Goal: Entertainment & Leisure: Consume media (video, audio)

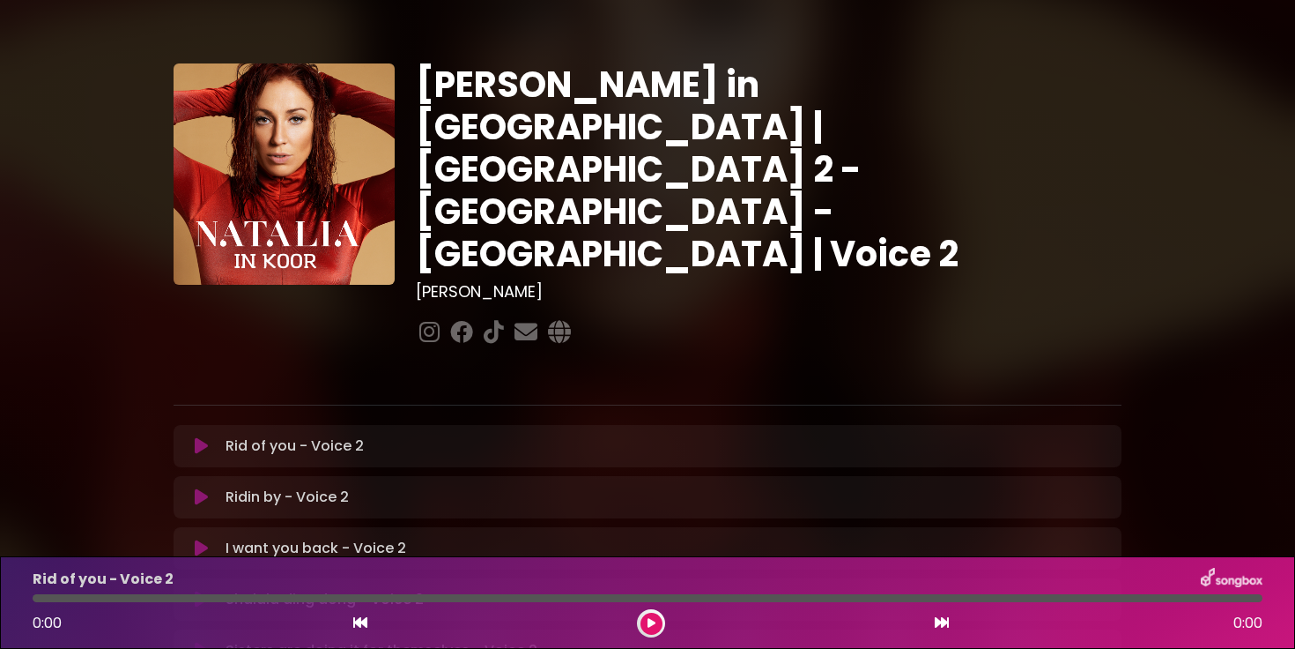
scroll to position [325, 0]
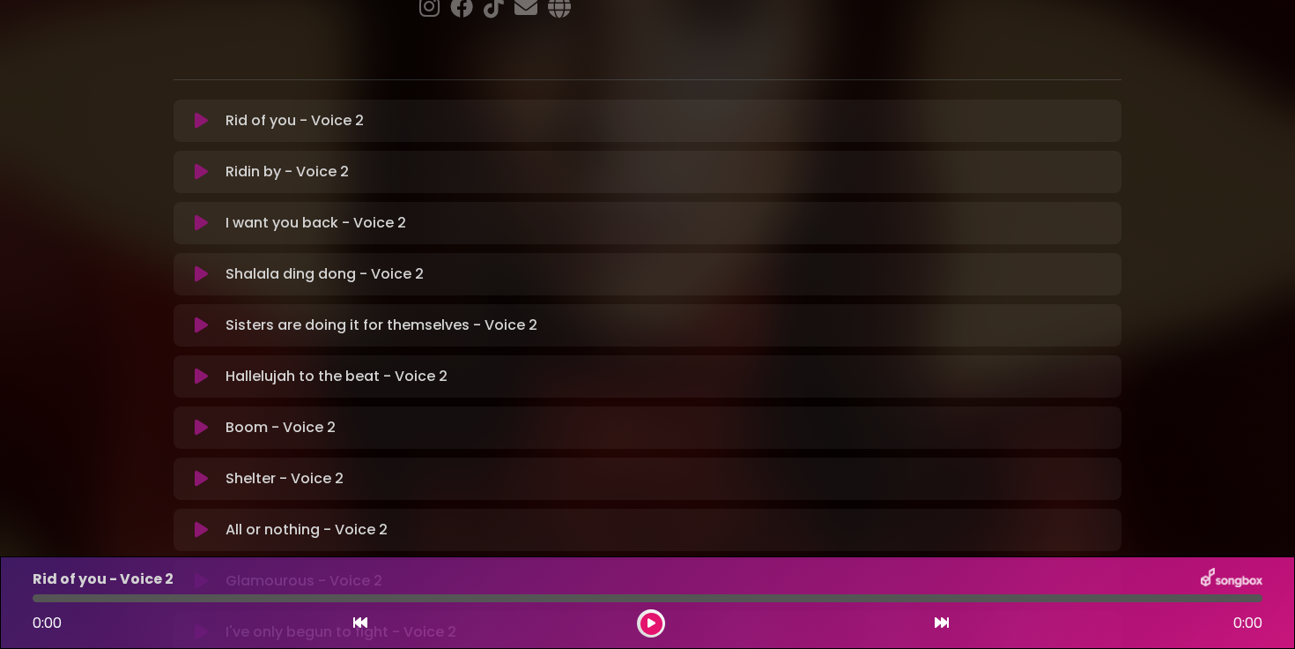
click at [199, 112] on icon at bounding box center [201, 121] width 13 height 18
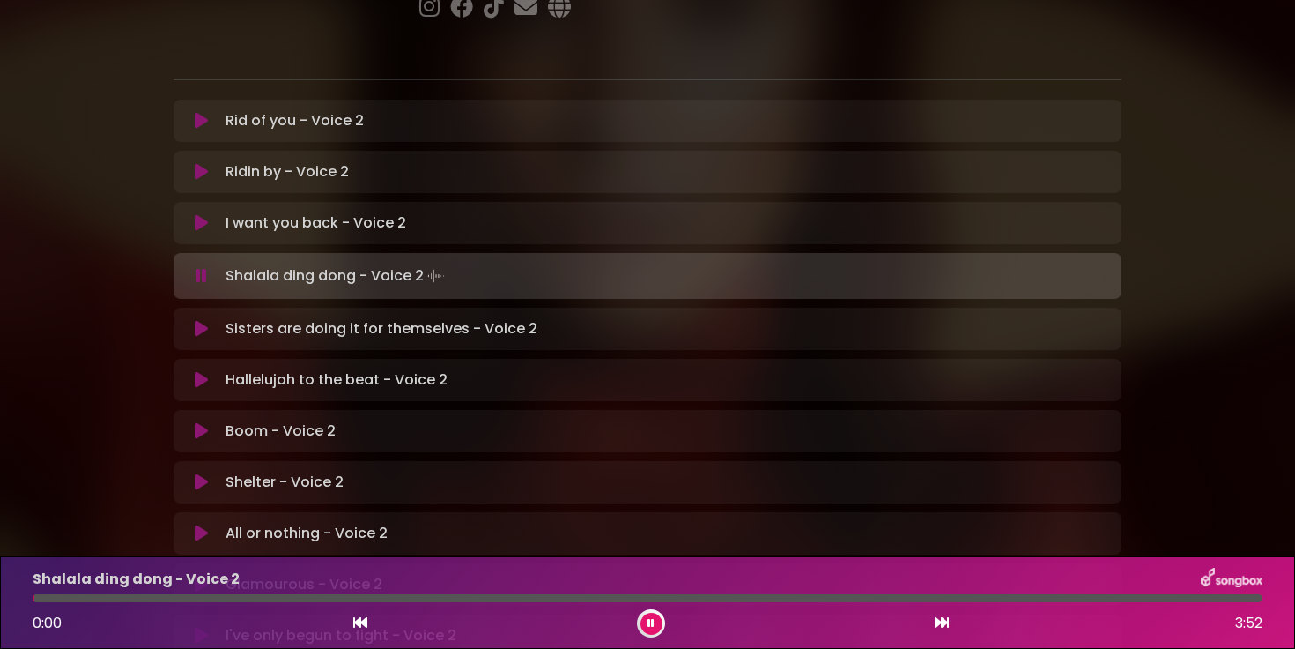
click at [657, 628] on button at bounding box center [652, 623] width 22 height 22
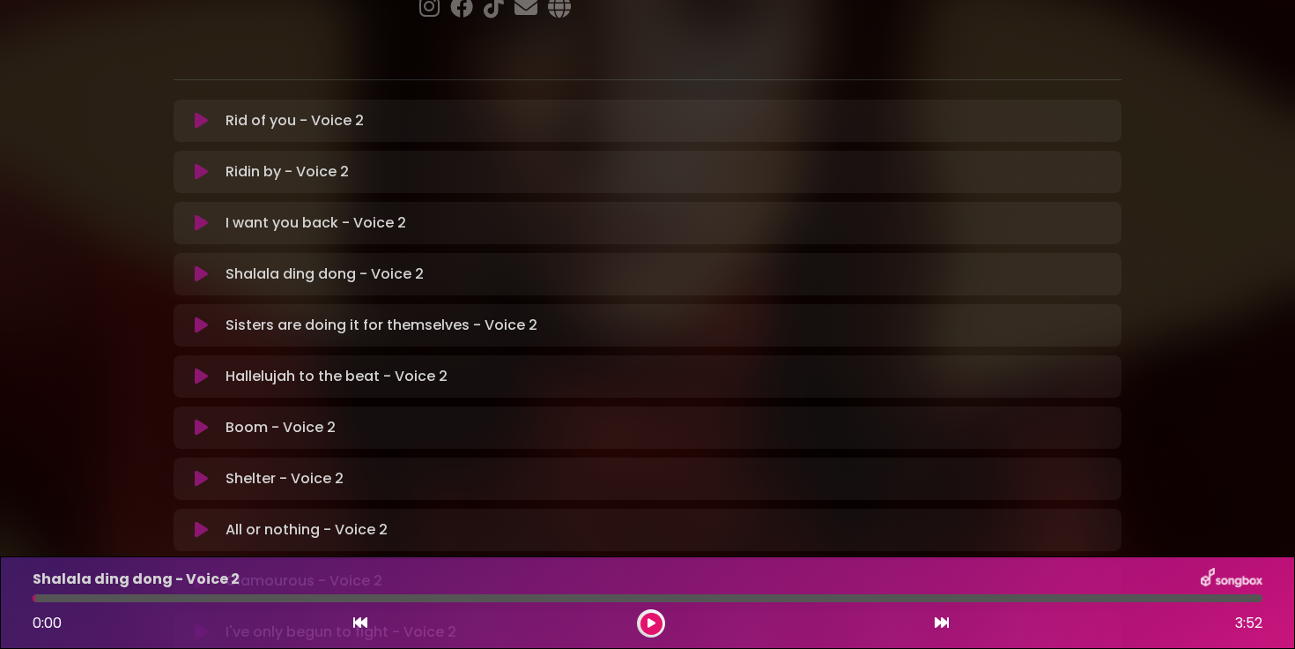
click at [204, 265] on icon at bounding box center [201, 274] width 13 height 18
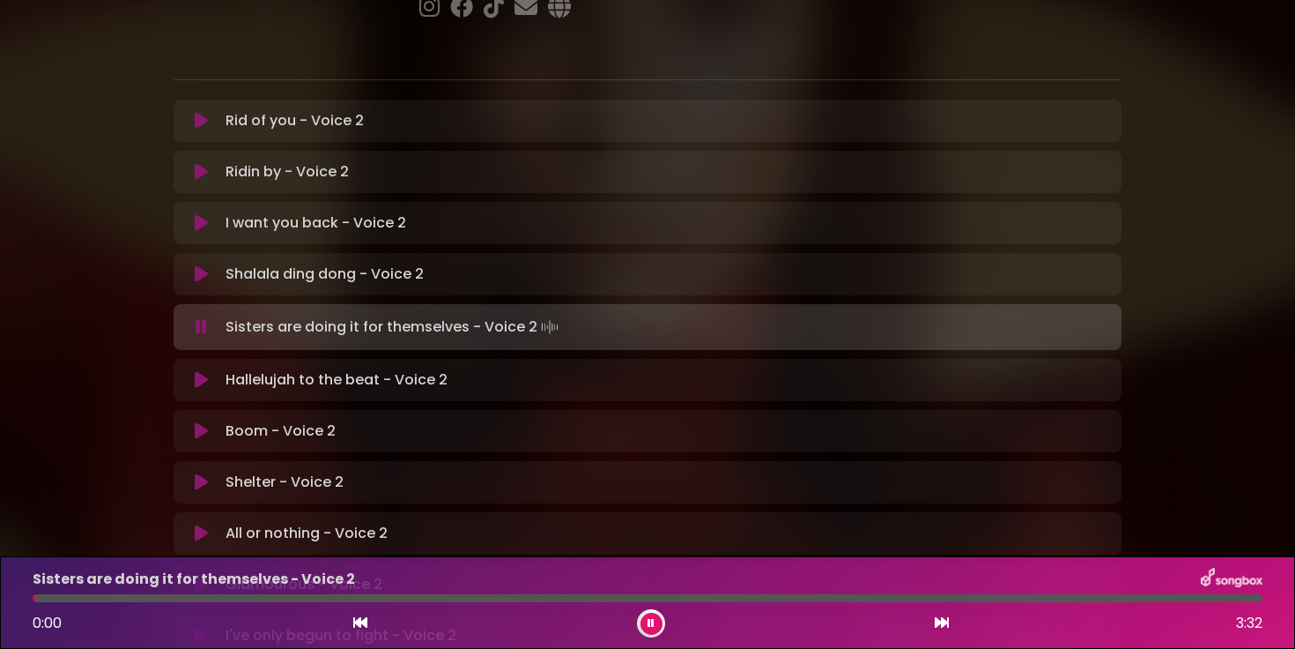
click at [651, 627] on icon at bounding box center [651, 623] width 7 height 11
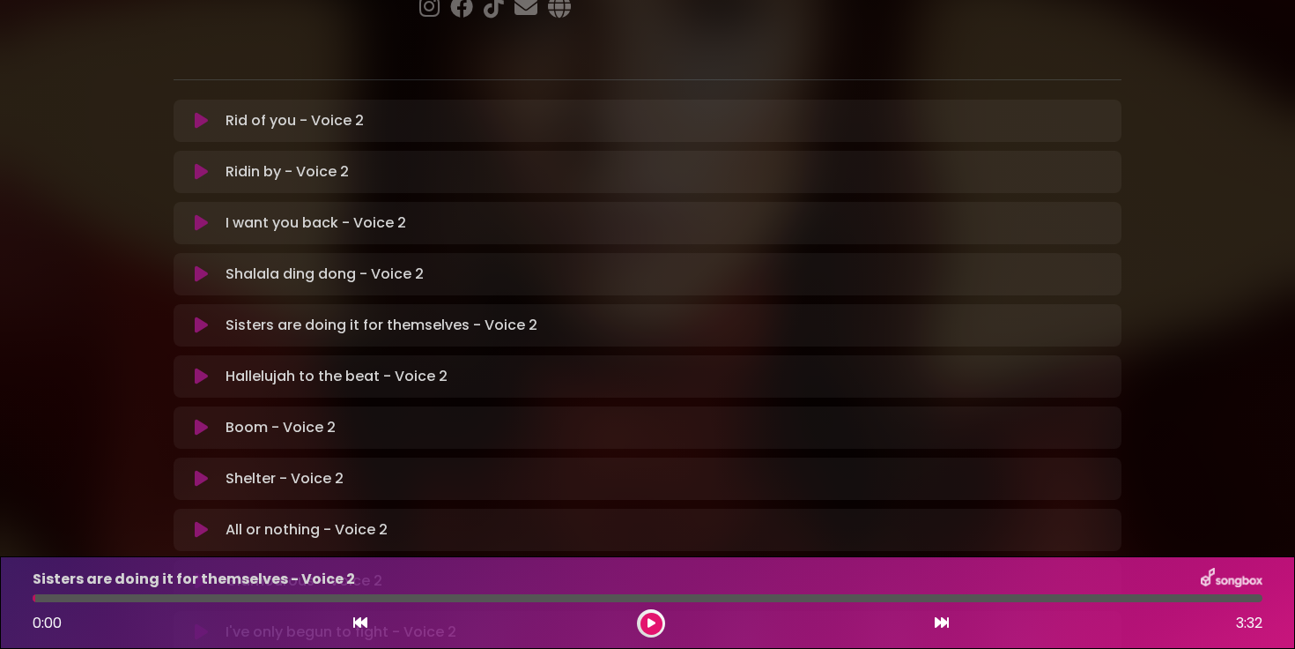
click at [656, 624] on button at bounding box center [652, 623] width 22 height 22
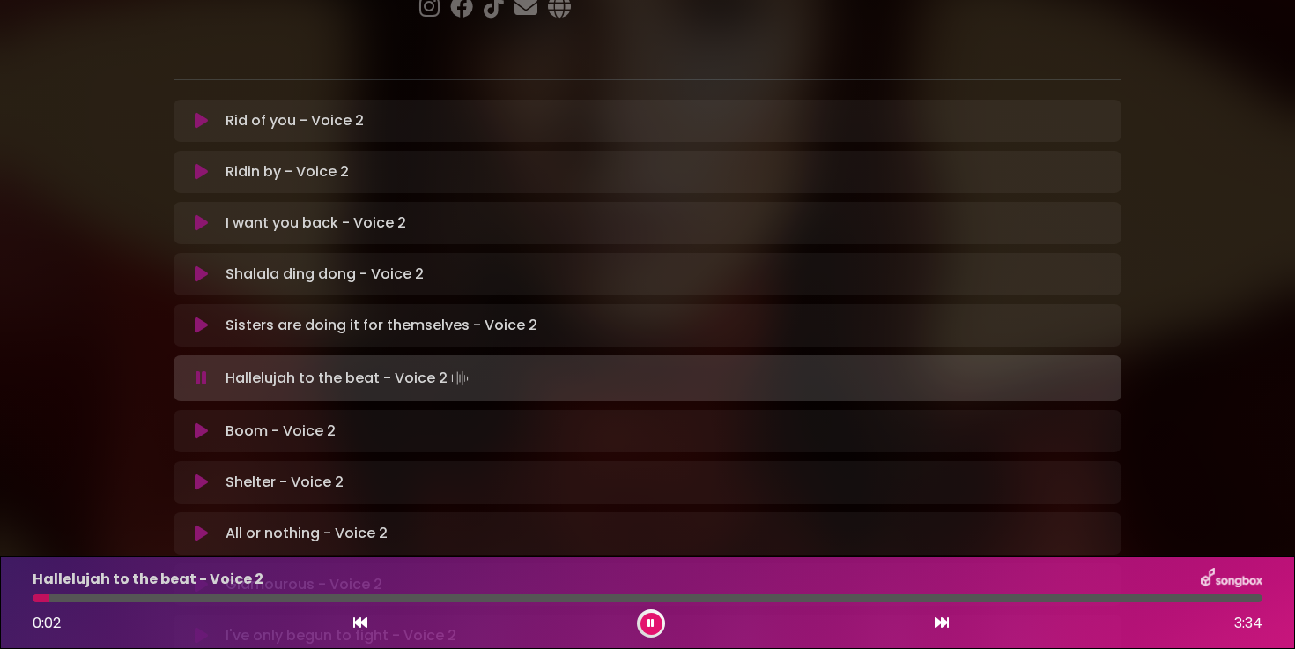
click at [655, 623] on icon at bounding box center [651, 623] width 7 height 11
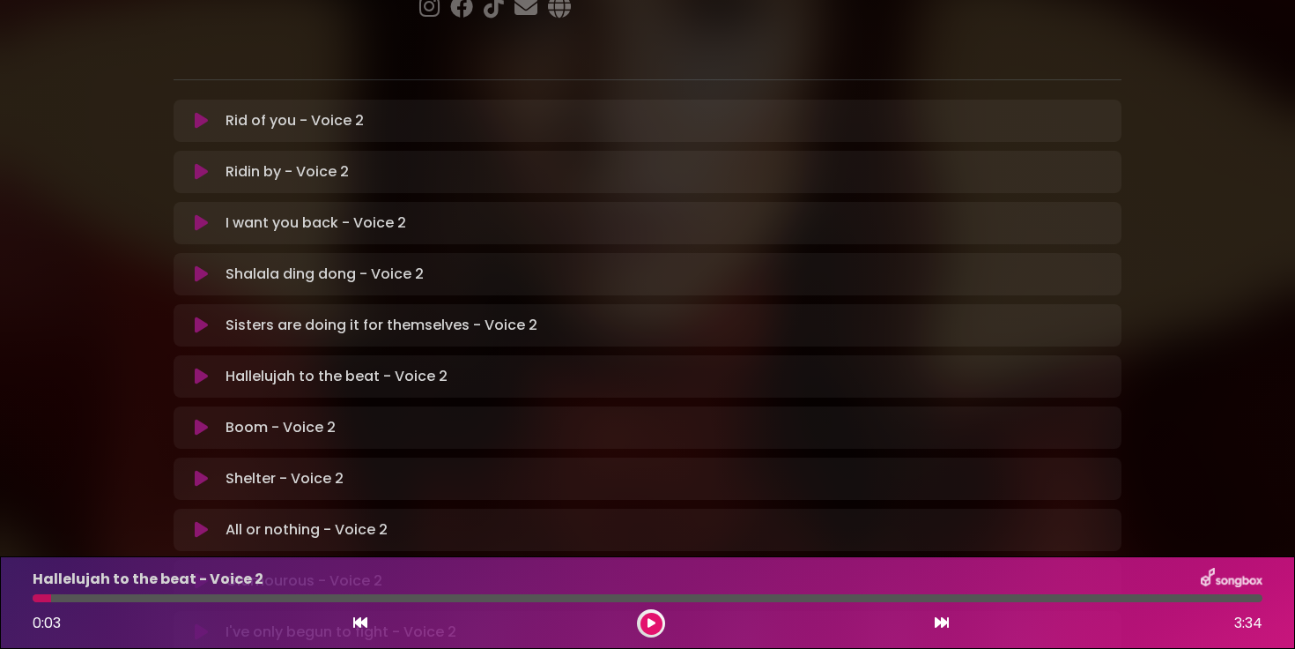
drag, startPoint x: 48, startPoint y: 603, endPoint x: 27, endPoint y: 601, distance: 20.3
click at [26, 601] on div "Hallelujah to the beat - Voice 2 0:03 3:34" at bounding box center [647, 602] width 1251 height 70
click at [41, 603] on div "Hallelujah to the beat - Voice 2 0:03 3:34" at bounding box center [647, 602] width 1251 height 70
drag, startPoint x: 48, startPoint y: 602, endPoint x: 30, endPoint y: 598, distance: 18.8
click at [30, 598] on div "Hallelujah to the beat - Voice 2 0:03 3:34" at bounding box center [647, 602] width 1251 height 70
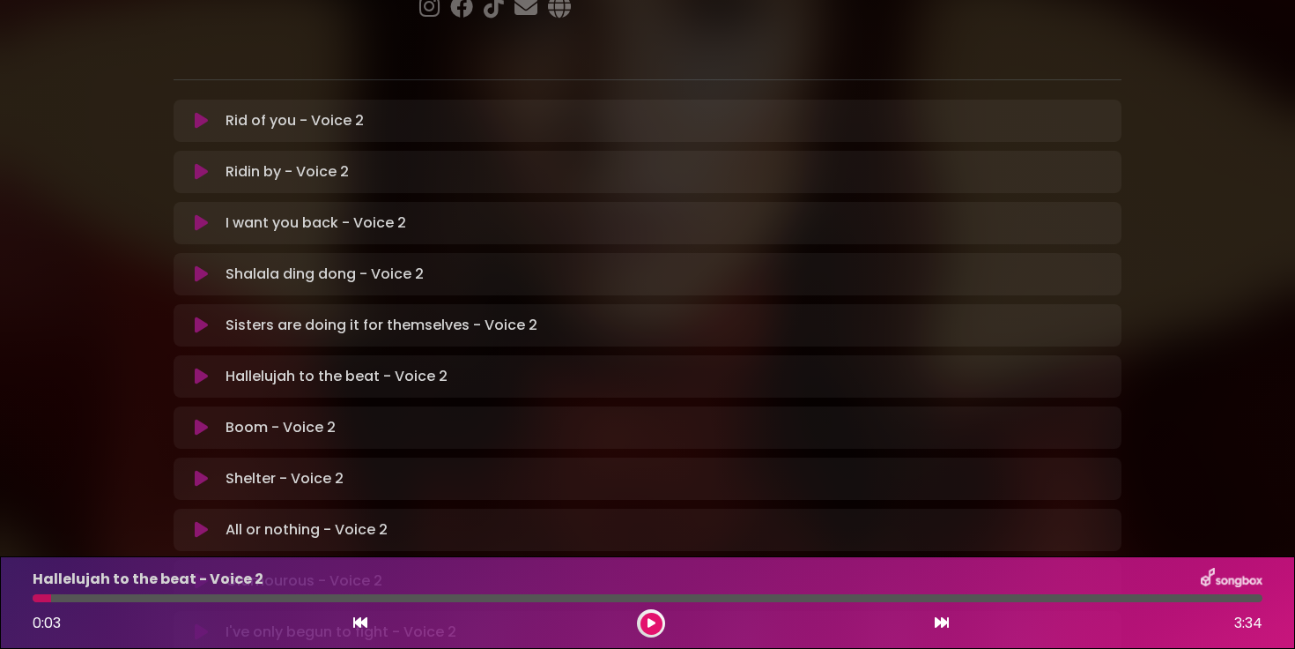
click at [367, 624] on icon at bounding box center [360, 622] width 14 height 14
click at [946, 624] on icon at bounding box center [942, 622] width 14 height 14
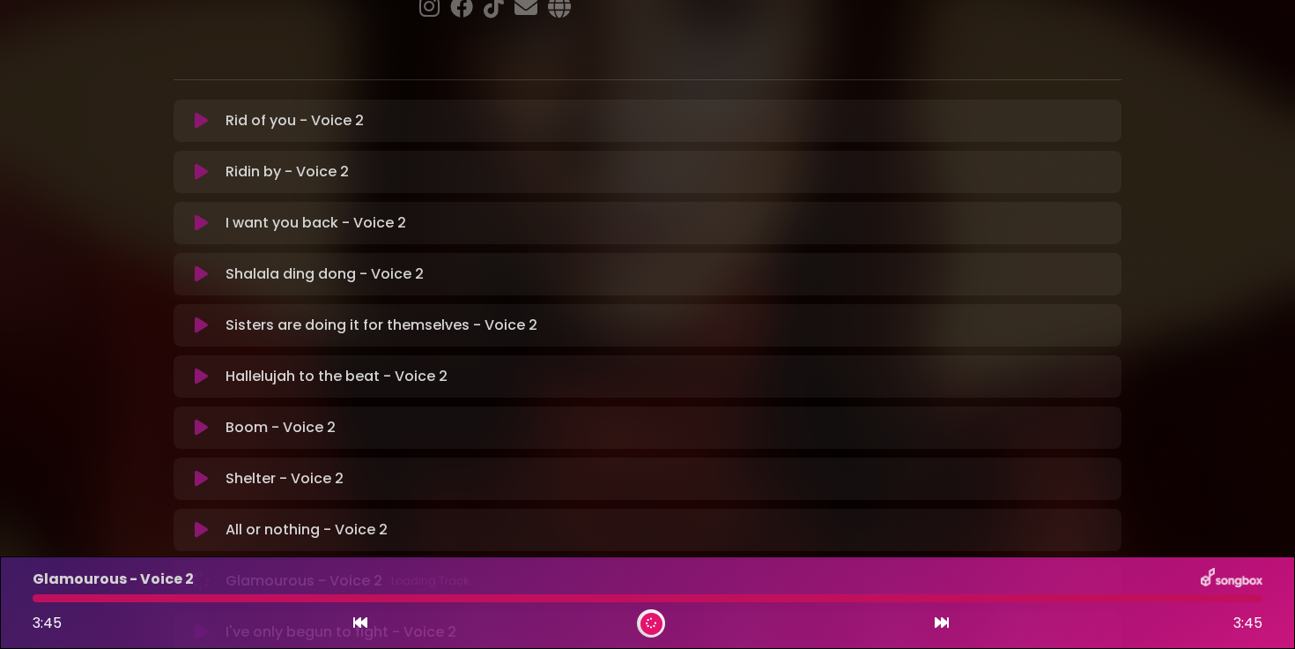
click at [653, 628] on button at bounding box center [652, 623] width 22 height 22
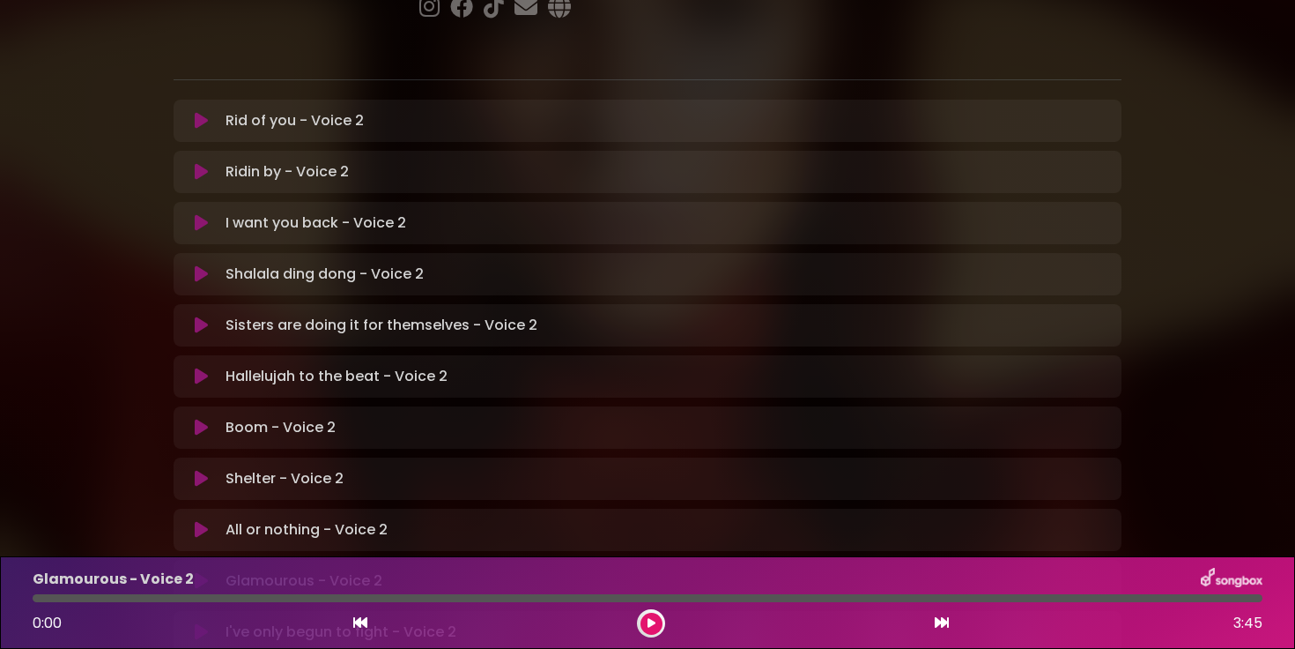
click at [647, 619] on button at bounding box center [652, 623] width 22 height 22
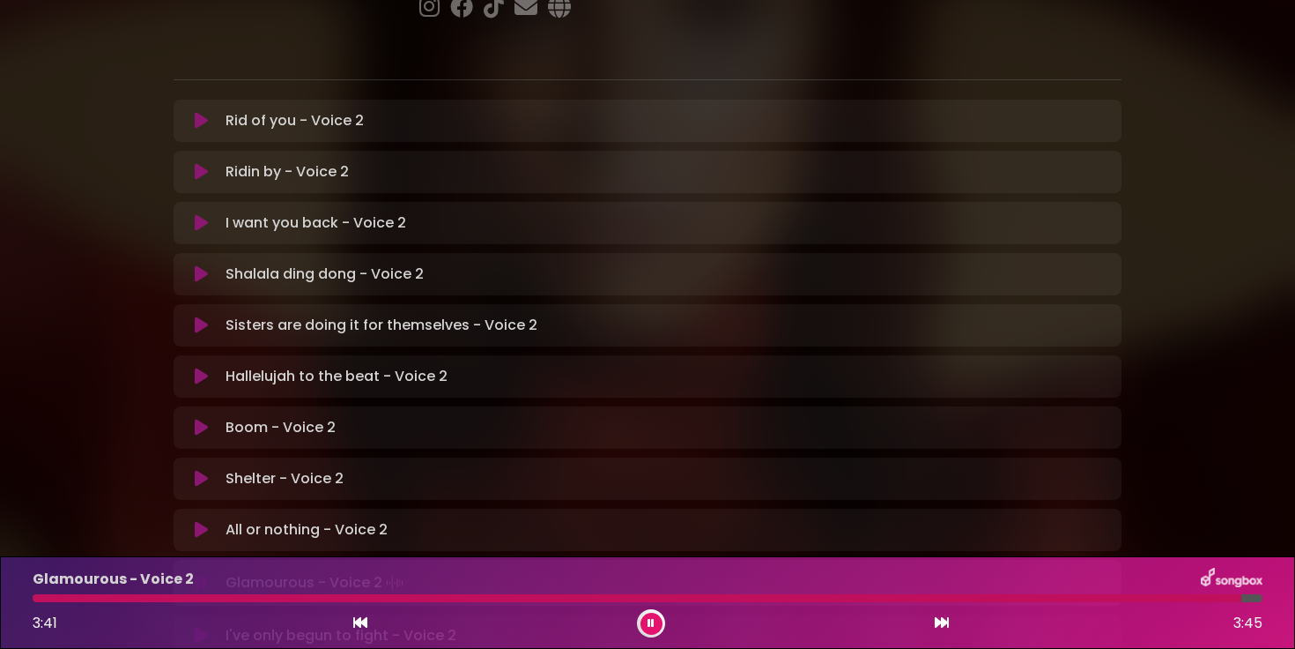
click at [642, 626] on button at bounding box center [652, 623] width 22 height 22
click at [938, 630] on button at bounding box center [942, 623] width 16 height 23
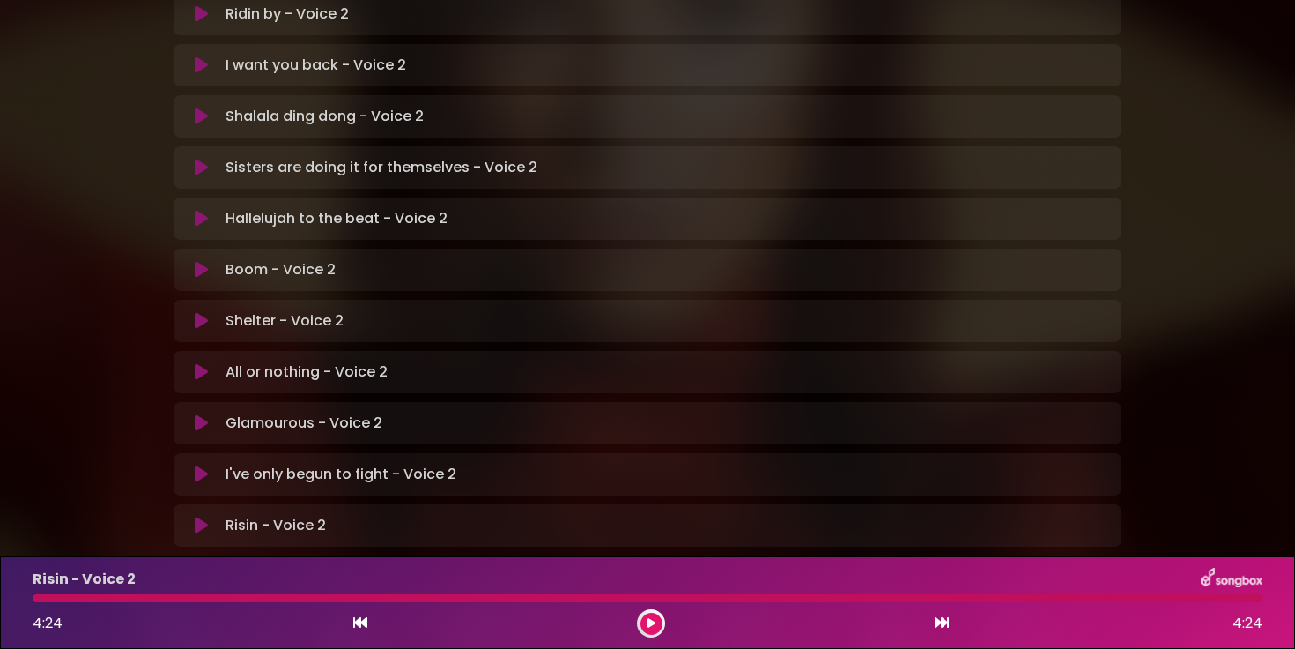
scroll to position [521, 0]
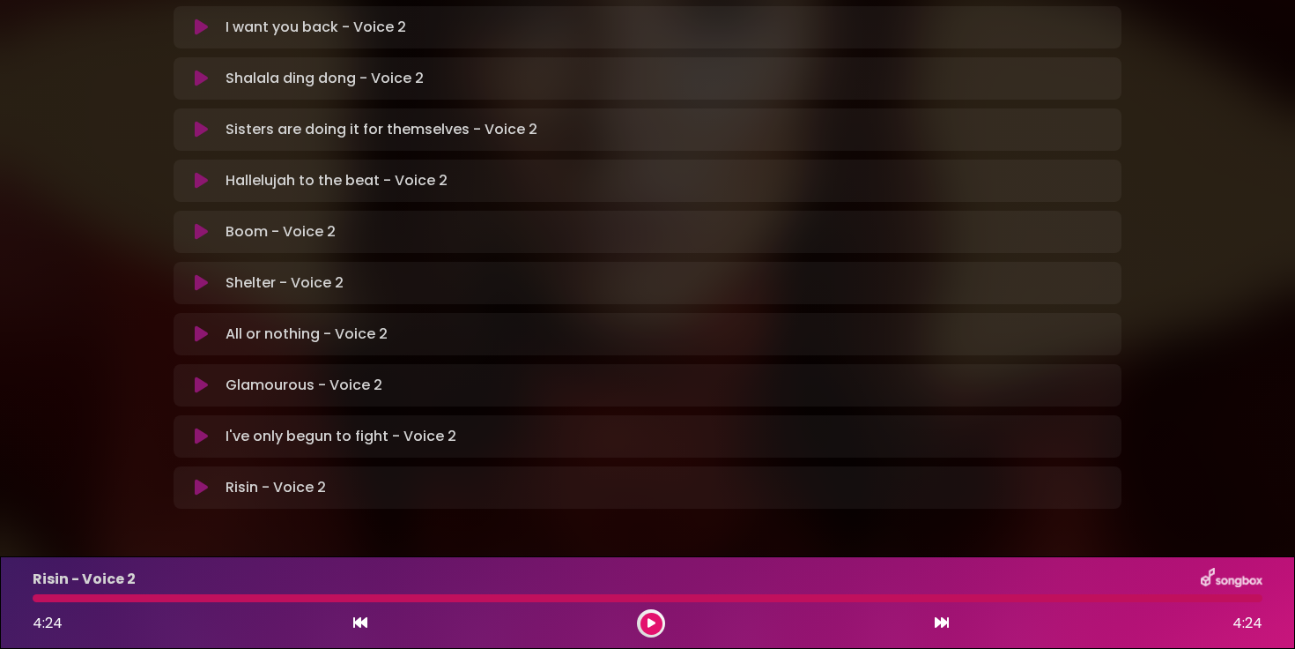
click at [194, 427] on button at bounding box center [201, 436] width 34 height 18
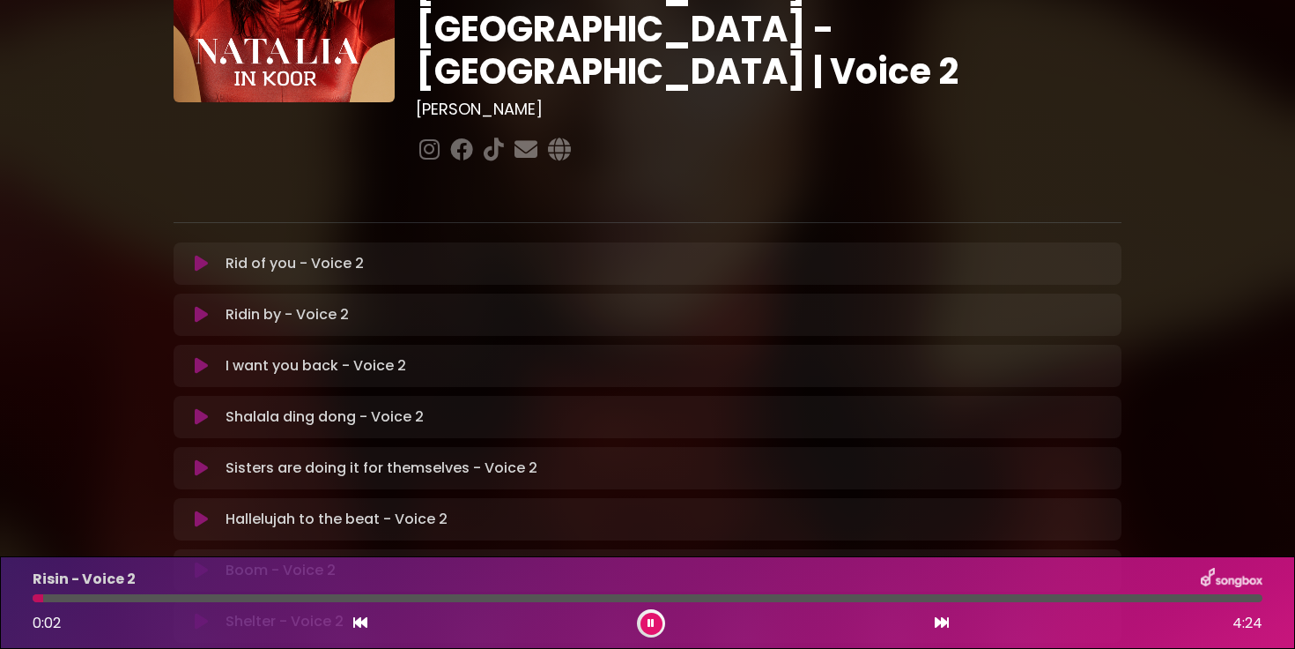
scroll to position [180, 0]
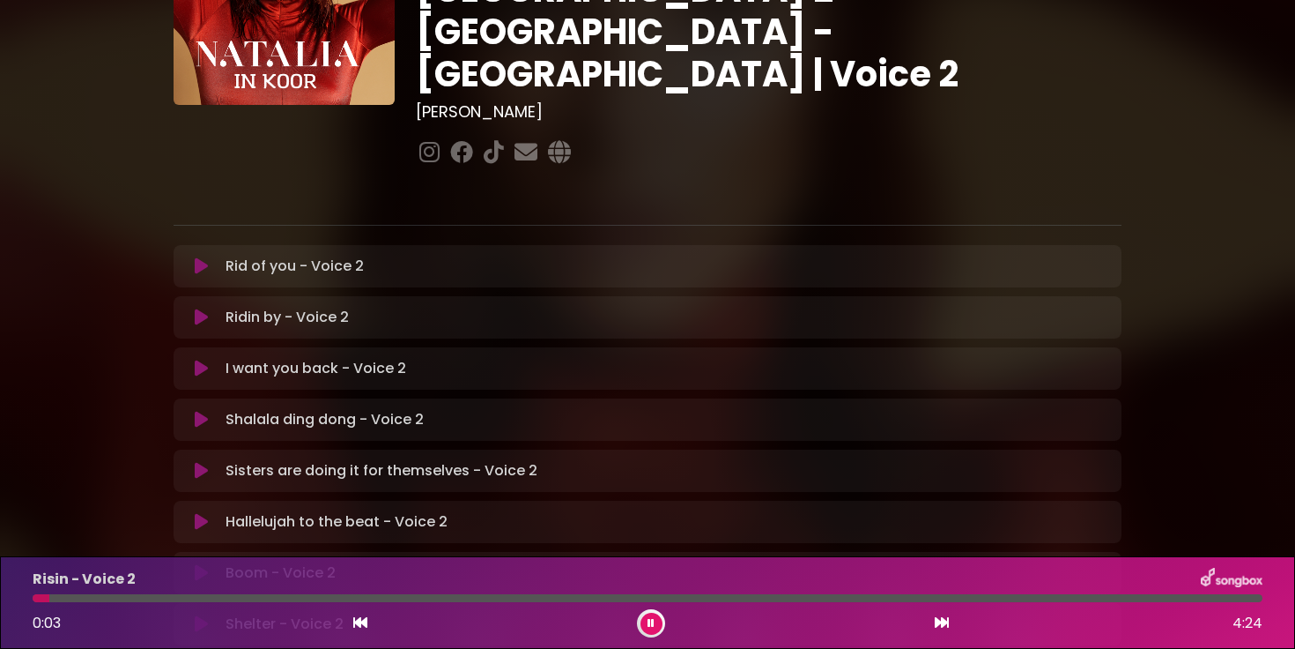
click at [197, 360] on icon at bounding box center [201, 369] width 13 height 18
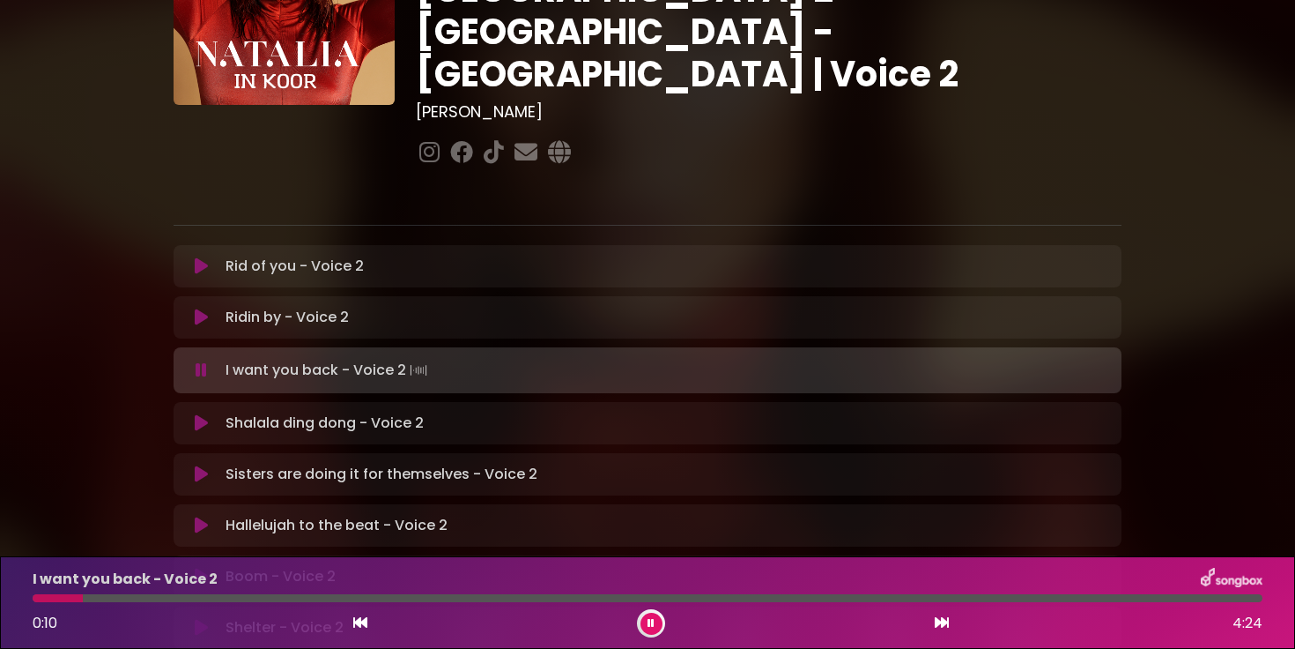
click at [163, 603] on div "I want you back - Voice 2 0:10 4:24" at bounding box center [647, 602] width 1251 height 70
click at [165, 602] on div "I want you back - Voice 2 0:11 4:24" at bounding box center [647, 602] width 1251 height 70
drag, startPoint x: 80, startPoint y: 600, endPoint x: 114, endPoint y: 604, distance: 33.7
click at [114, 602] on div at bounding box center [648, 598] width 1230 height 8
drag, startPoint x: 137, startPoint y: 604, endPoint x: 154, endPoint y: 604, distance: 17.6
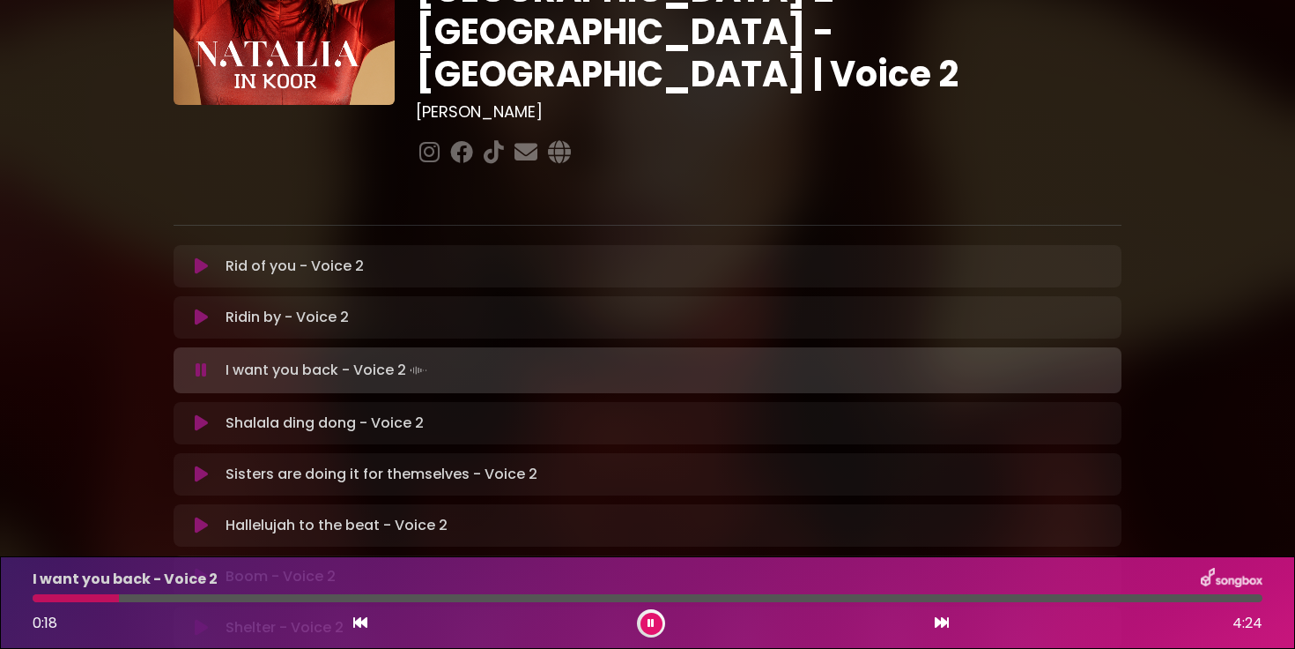
click at [154, 604] on div "I want you back - Voice 2 0:18 4:24" at bounding box center [647, 602] width 1251 height 70
drag, startPoint x: 122, startPoint y: 603, endPoint x: 173, endPoint y: 605, distance: 51.2
click at [173, 605] on div "I want you back - Voice 2 0:19 4:24" at bounding box center [647, 602] width 1251 height 70
drag, startPoint x: 119, startPoint y: 603, endPoint x: 160, endPoint y: 600, distance: 41.5
click at [160, 600] on div "I want you back - Voice 2 0:21 4:24" at bounding box center [647, 602] width 1251 height 70
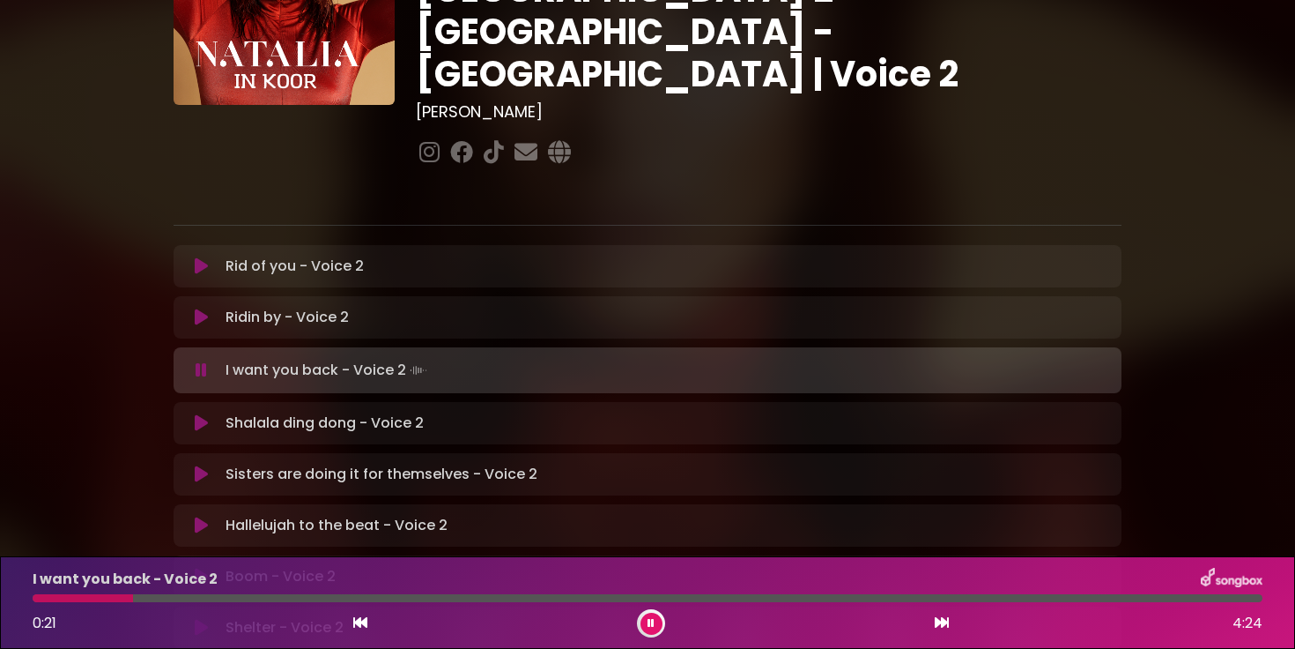
click at [160, 600] on div at bounding box center [648, 598] width 1230 height 8
click at [229, 605] on div "I want you back - Voice 2 0:29 4:24" at bounding box center [647, 602] width 1251 height 70
click at [229, 605] on div "I want you back - Voice 2 0:30 4:24" at bounding box center [647, 602] width 1251 height 70
click at [207, 603] on div "I want you back - Voice 2 0:31 4:24" at bounding box center [647, 602] width 1251 height 70
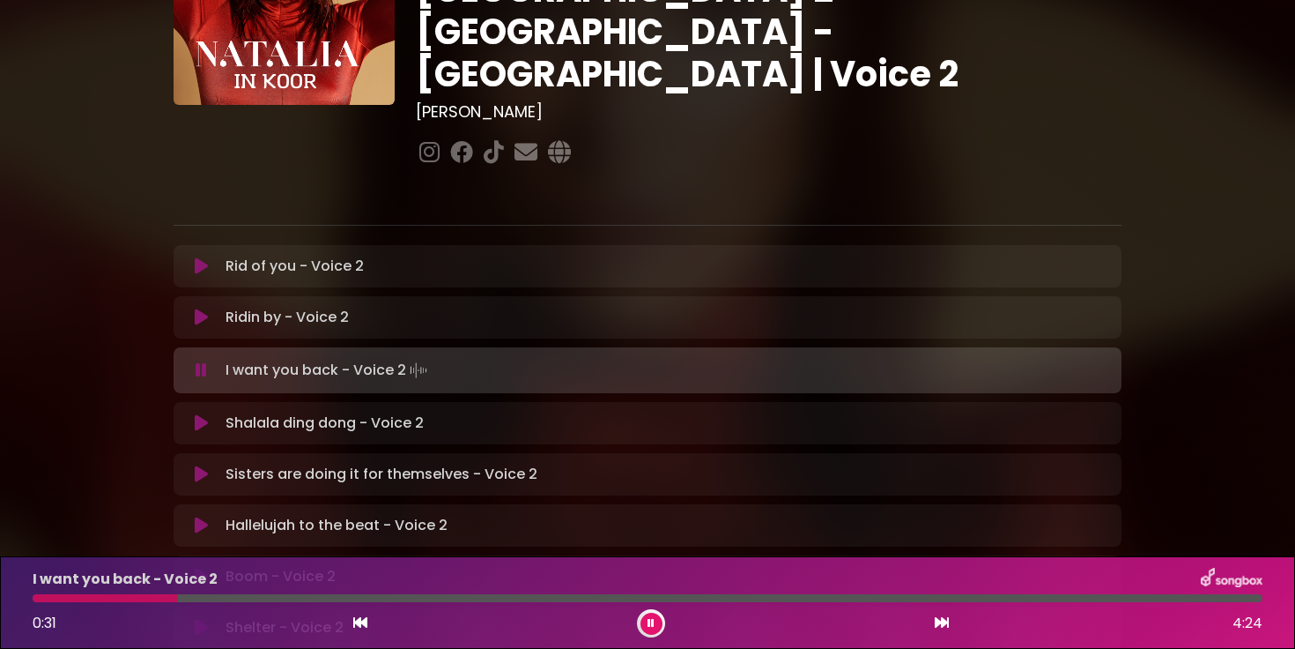
click at [207, 603] on div "I want you back - Voice 2 0:31 4:24" at bounding box center [647, 602] width 1251 height 70
click at [188, 600] on div at bounding box center [648, 598] width 1230 height 8
click at [189, 600] on div at bounding box center [648, 598] width 1230 height 8
click at [474, 601] on div at bounding box center [315, 598] width 565 height 8
click at [417, 604] on div "I want you back - Voice 2 1:44 4:24" at bounding box center [647, 602] width 1251 height 70
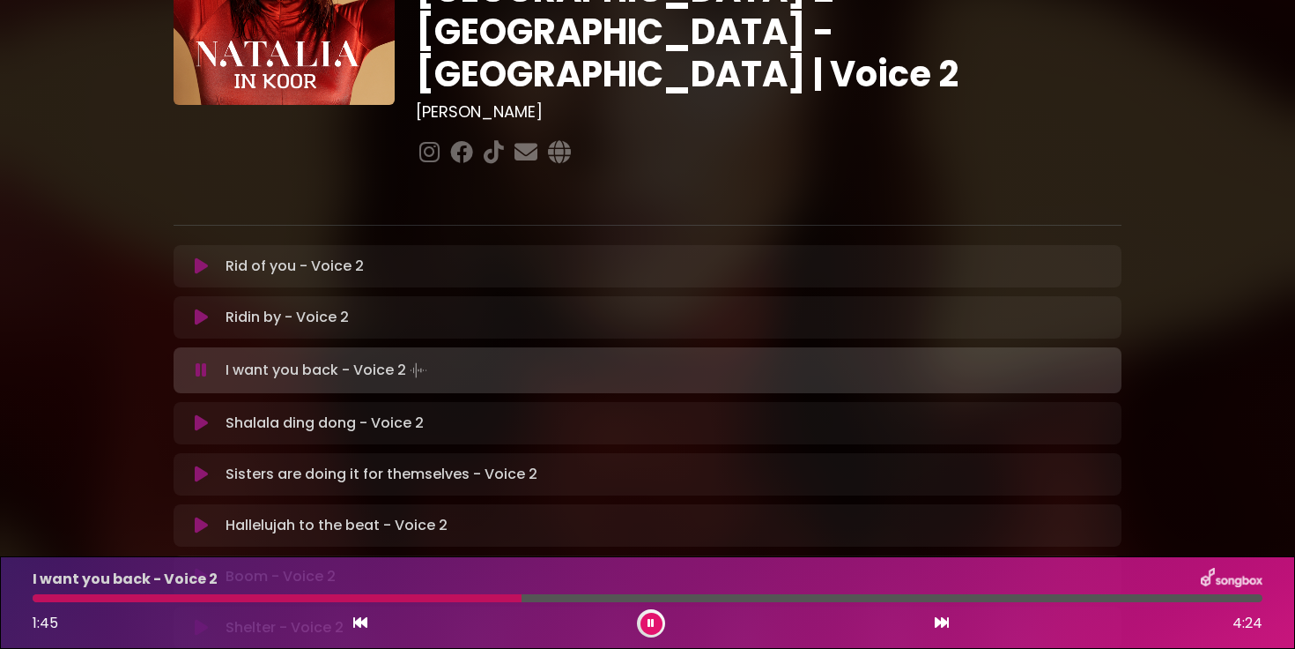
click at [417, 602] on div "I want you back - Voice 2 1:45 4:24" at bounding box center [647, 602] width 1251 height 70
click at [419, 597] on div at bounding box center [279, 598] width 493 height 8
click at [655, 623] on icon at bounding box center [651, 623] width 11 height 12
